Goal: Task Accomplishment & Management: Manage account settings

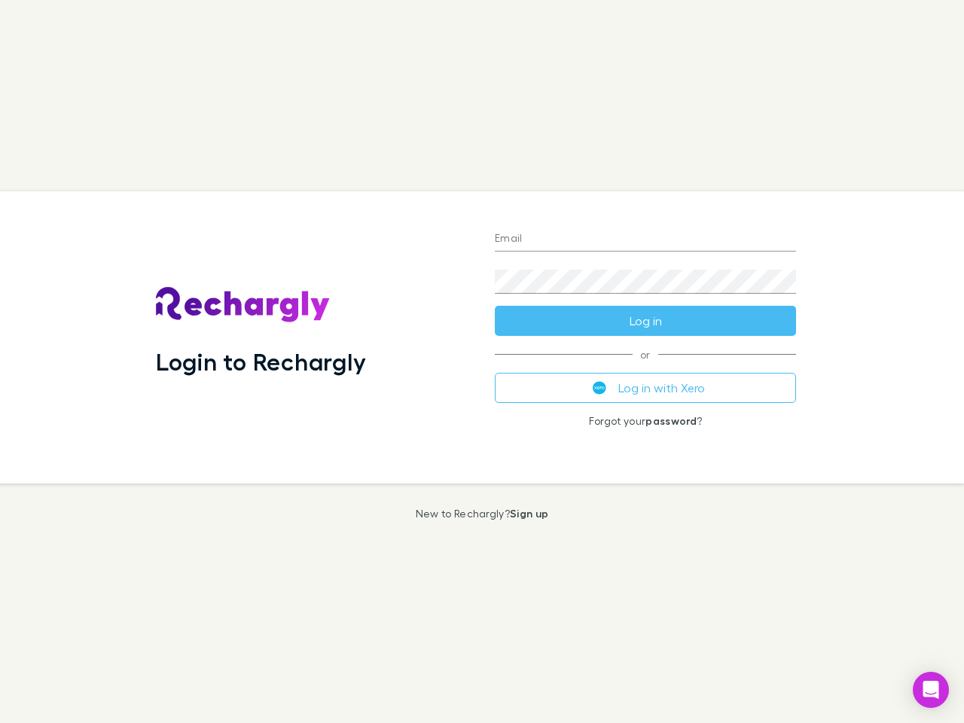
click at [482, 362] on div "Login to Rechargly" at bounding box center [313, 337] width 339 height 292
click at [646, 240] on input "Email" at bounding box center [645, 240] width 301 height 24
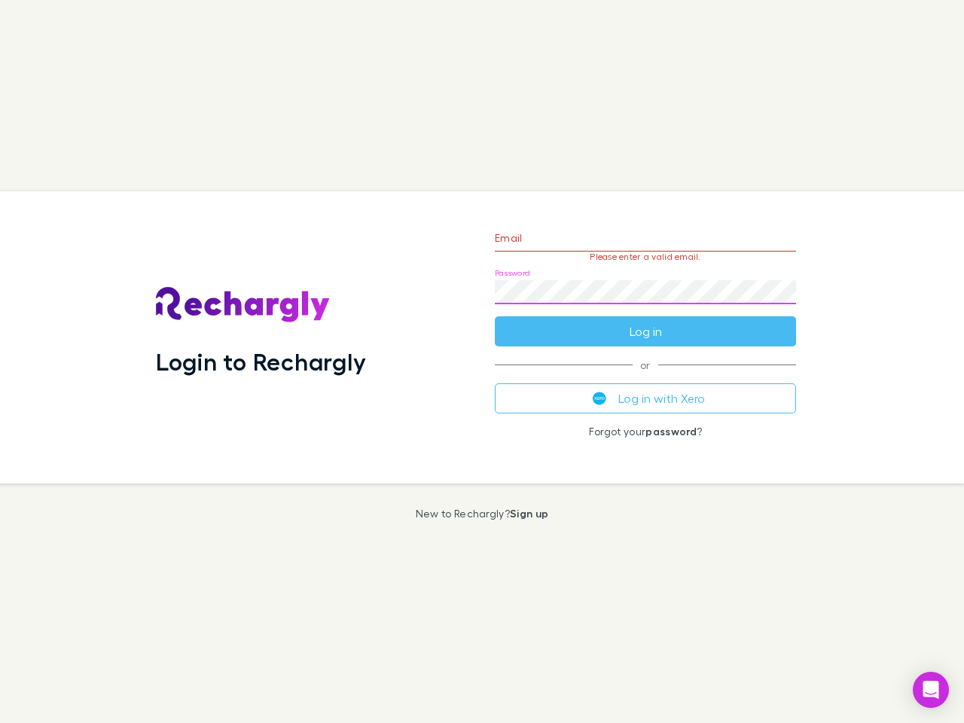
click at [646, 321] on form "Email Please enter a valid email. Password Log in" at bounding box center [645, 280] width 301 height 131
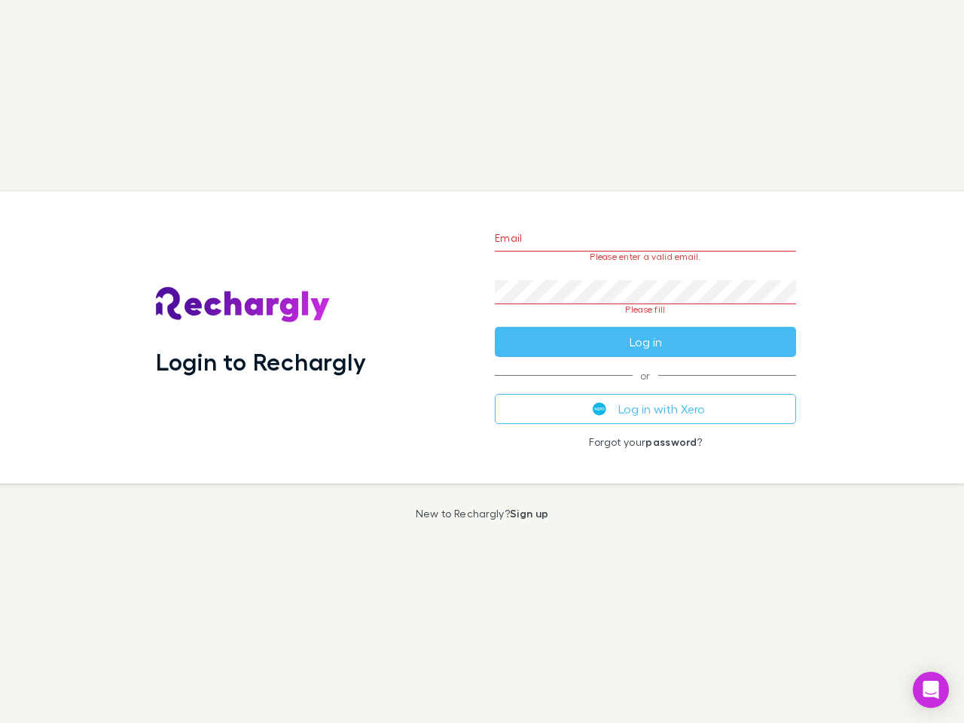
click at [646, 388] on div "Email Please enter a valid email. Password Please fill Log in or Log in with Xe…" at bounding box center [645, 337] width 325 height 292
click at [931, 690] on icon "Open Intercom Messenger" at bounding box center [932, 690] width 16 height 18
